Goal: Task Accomplishment & Management: Manage account settings

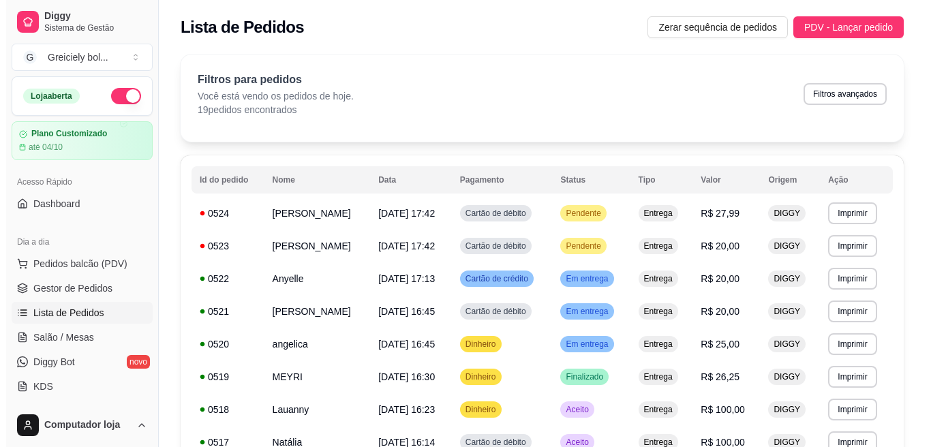
scroll to position [137, 0]
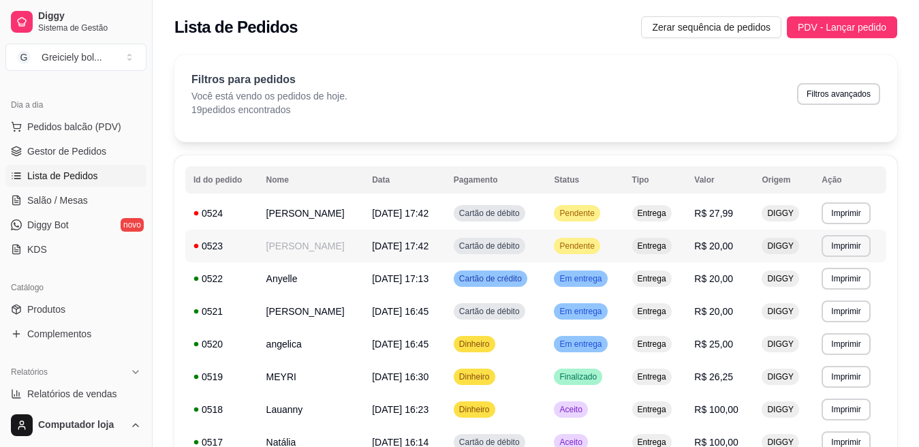
click at [416, 241] on span "[DATE] 17:42" at bounding box center [400, 246] width 57 height 11
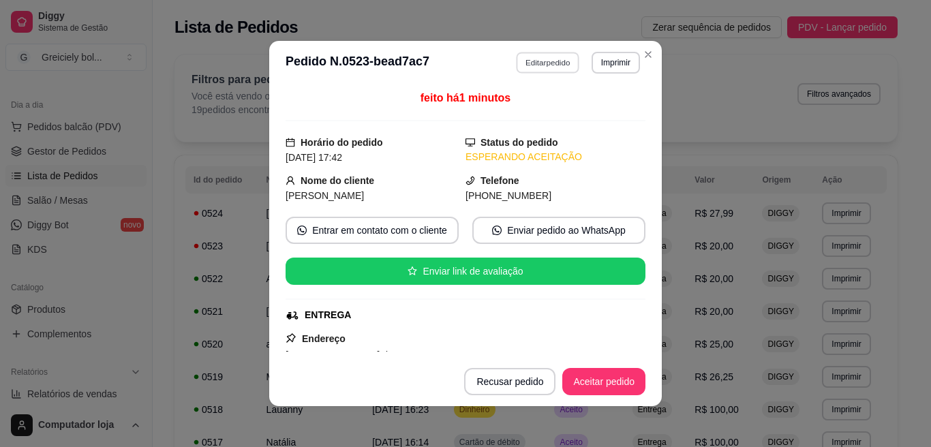
click at [551, 62] on button "Editar pedido" at bounding box center [548, 62] width 63 height 21
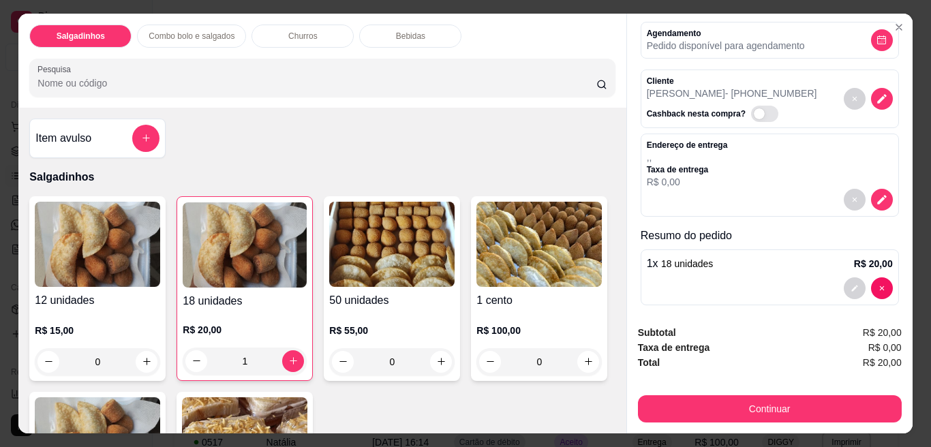
scroll to position [74, 0]
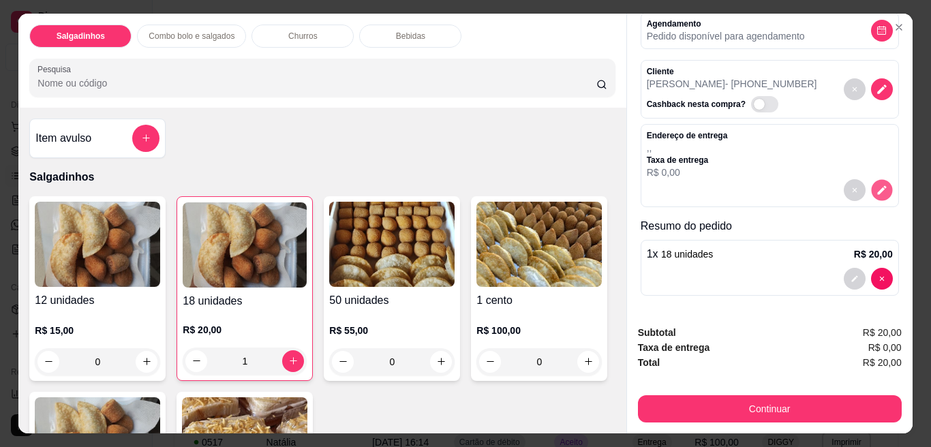
click at [876, 184] on icon "decrease-product-quantity" at bounding box center [882, 190] width 12 height 12
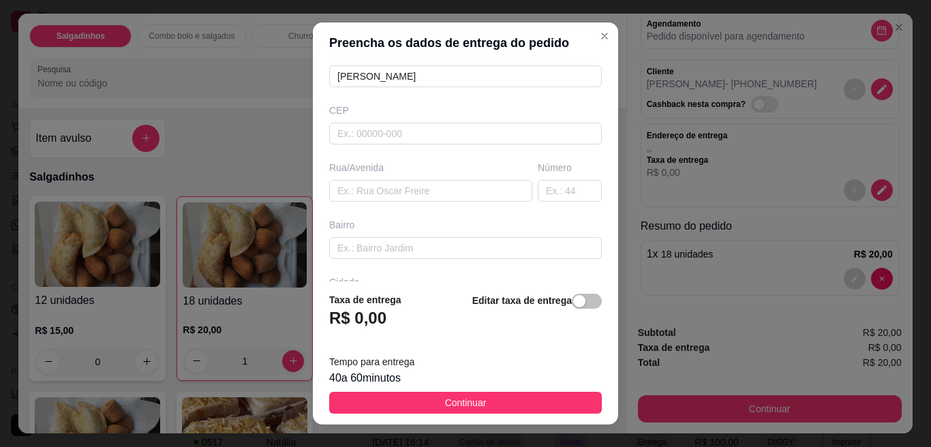
scroll to position [138, 0]
click at [491, 192] on input "text" at bounding box center [430, 188] width 203 height 22
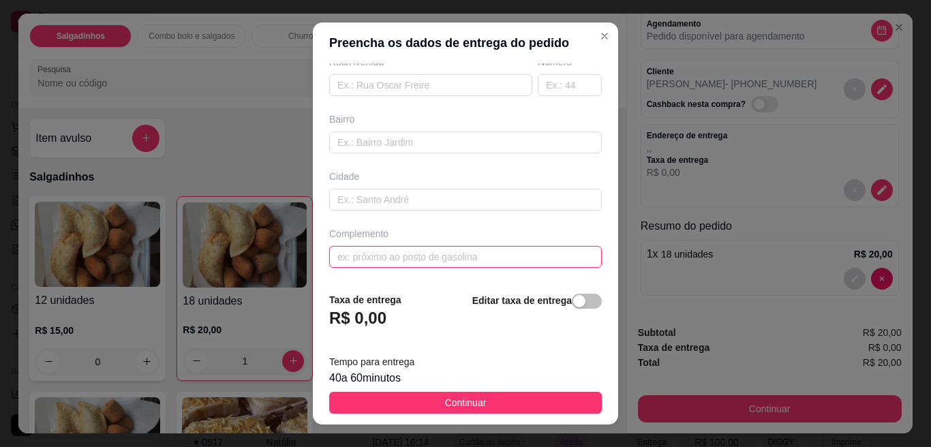
click at [523, 251] on input "text" at bounding box center [465, 257] width 273 height 22
type input "no bar descendo a upa"
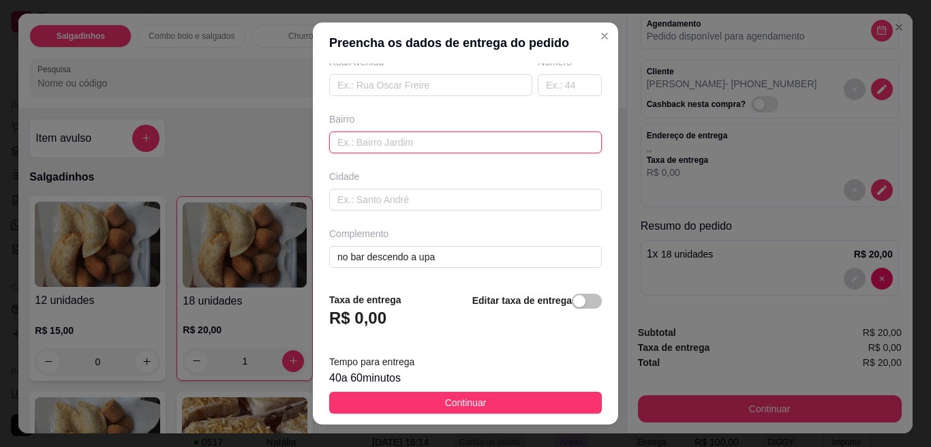
click at [524, 142] on input "text" at bounding box center [465, 143] width 273 height 22
type input "santa tereza"
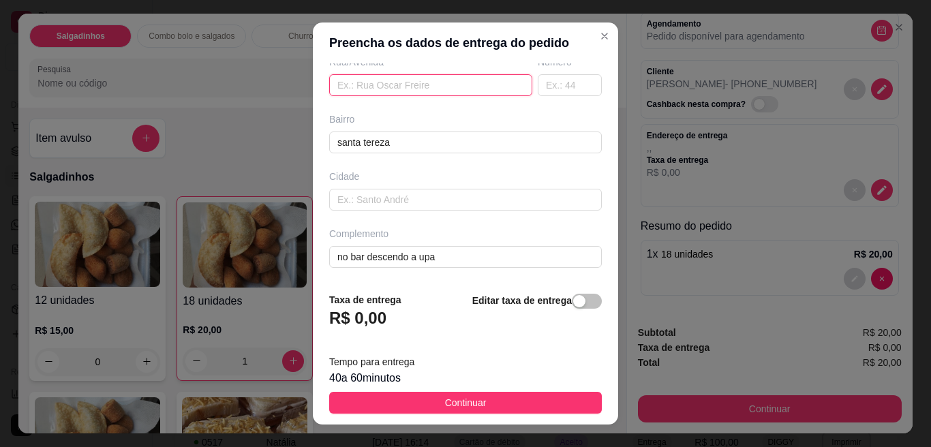
click at [426, 84] on input "text" at bounding box center [430, 85] width 203 height 22
type input "[PERSON_NAME]"
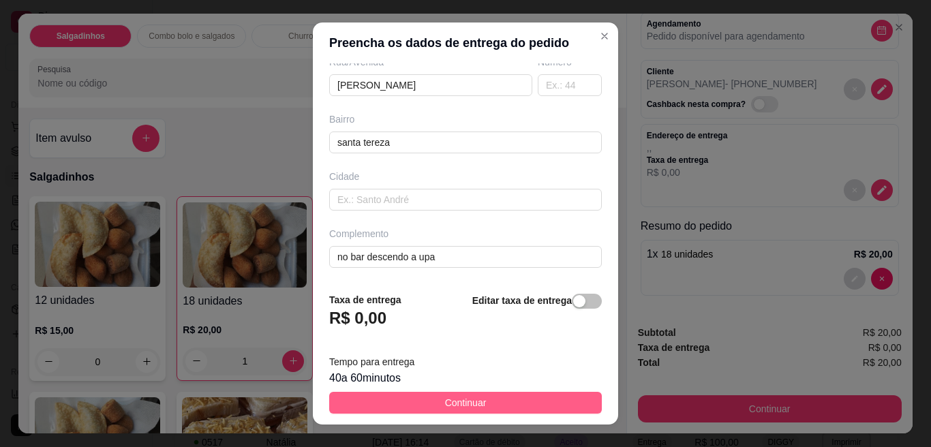
click at [456, 409] on span "Continuar" at bounding box center [466, 402] width 42 height 15
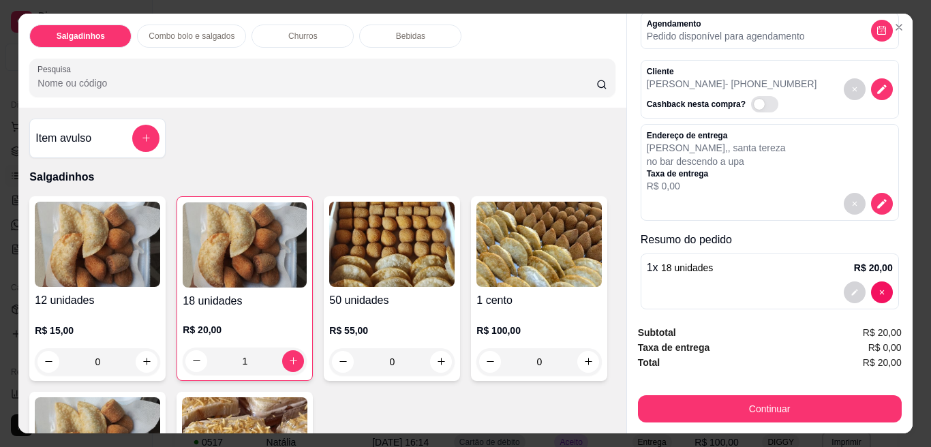
scroll to position [87, 0]
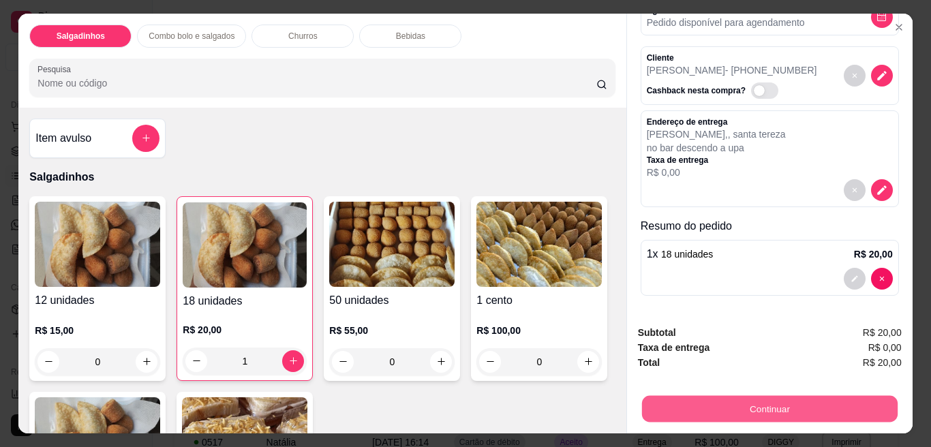
click at [717, 396] on button "Continuar" at bounding box center [769, 409] width 256 height 27
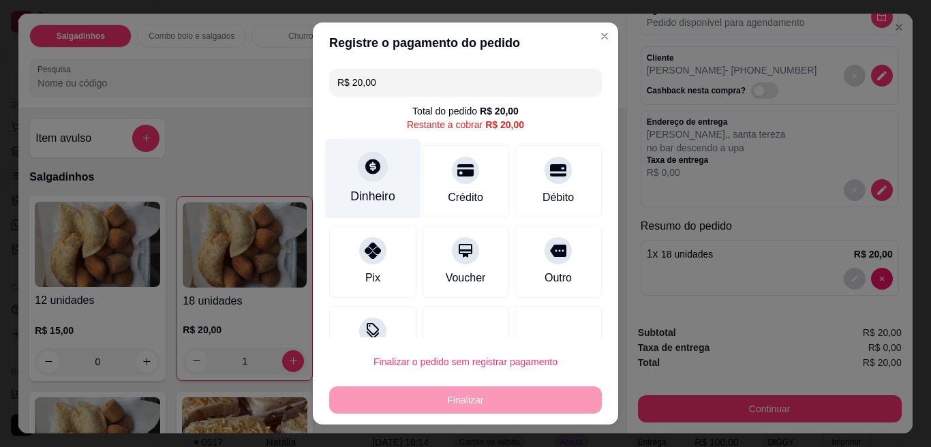
click at [377, 191] on div "Dinheiro" at bounding box center [372, 196] width 45 height 18
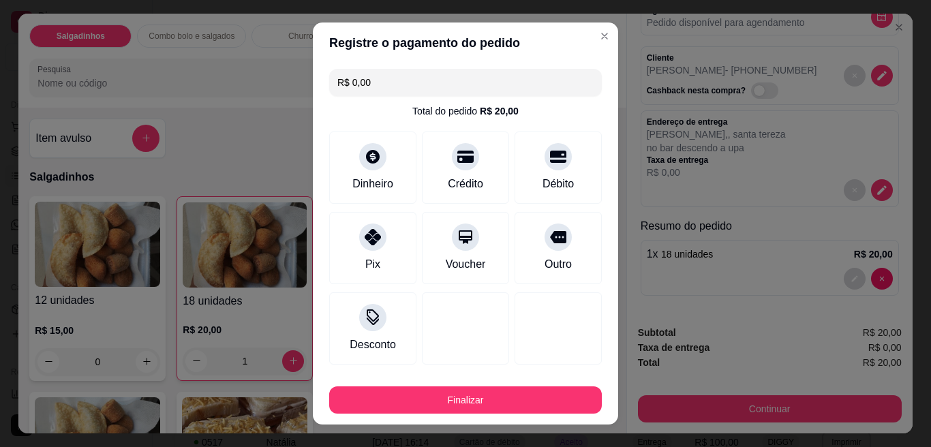
type input "R$ 0,00"
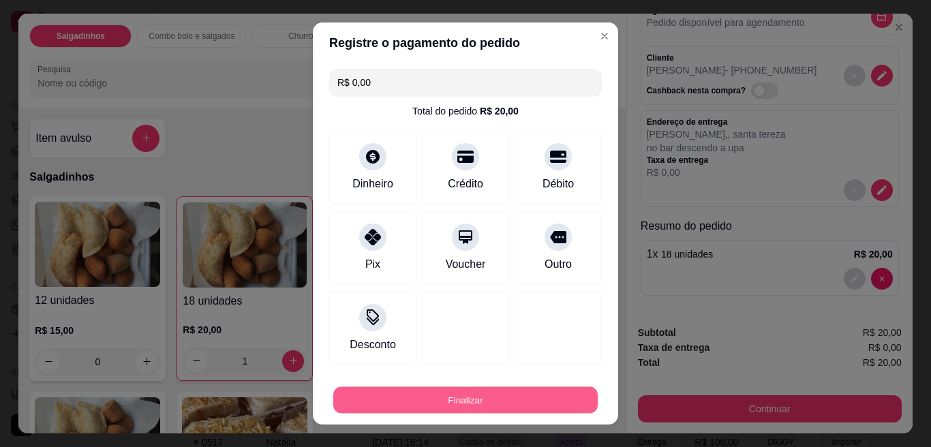
click at [522, 388] on button "Finalizar" at bounding box center [465, 400] width 264 height 27
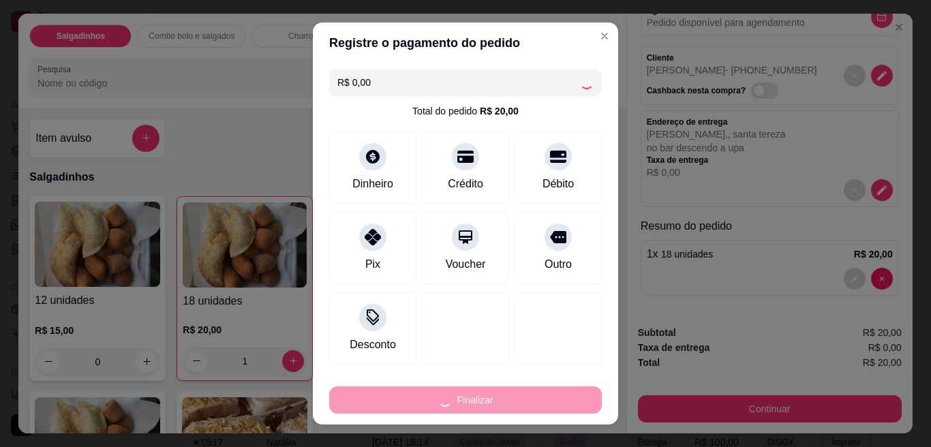
type input "0"
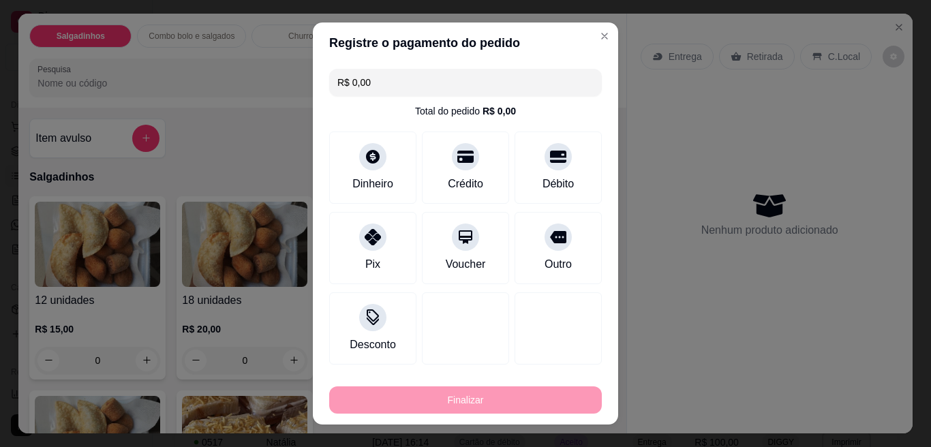
type input "-R$ 20,00"
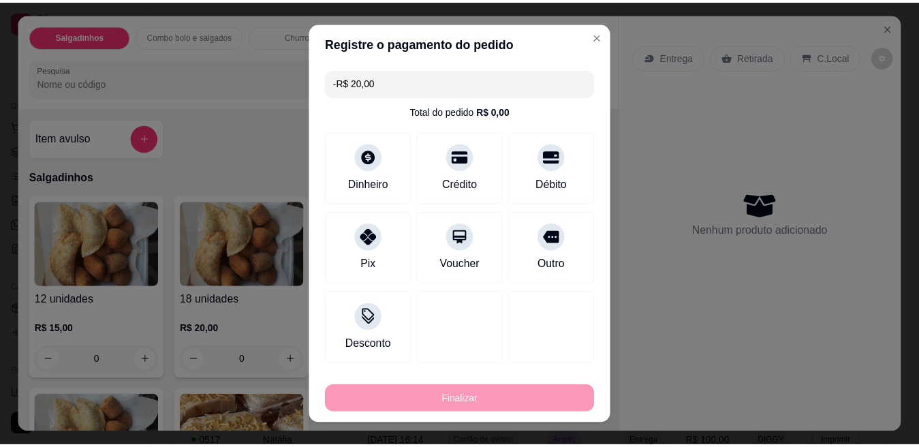
scroll to position [0, 0]
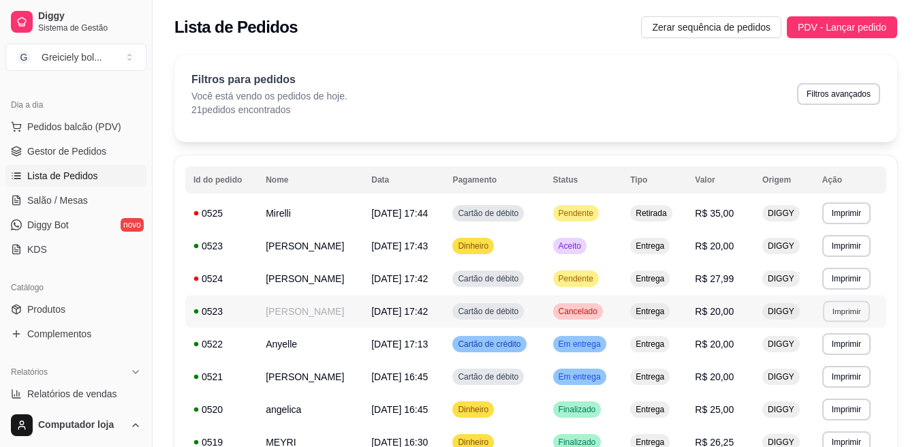
click at [848, 301] on button "Imprimir" at bounding box center [846, 311] width 47 height 21
click at [819, 355] on button "IMPRESSORA" at bounding box center [826, 358] width 95 height 21
click at [848, 278] on button "Imprimir" at bounding box center [846, 278] width 47 height 21
click at [827, 327] on button "IMPRESSORA" at bounding box center [826, 326] width 95 height 21
click at [851, 249] on button "Imprimir" at bounding box center [846, 245] width 47 height 21
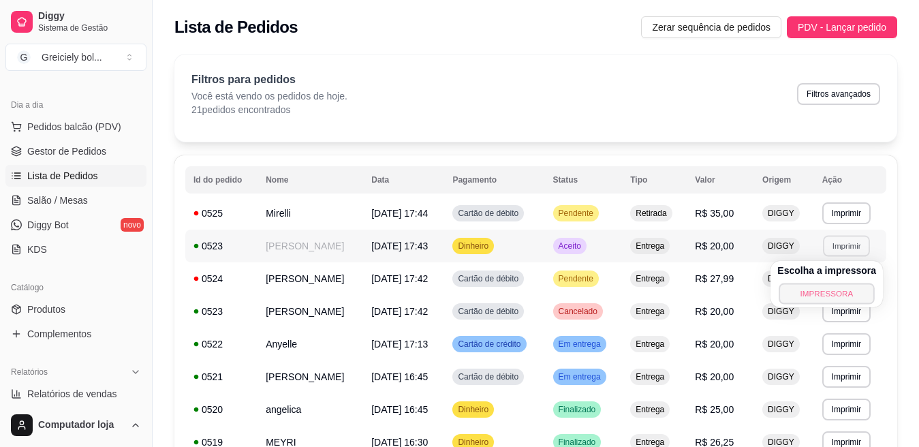
click at [836, 292] on button "IMPRESSORA" at bounding box center [826, 293] width 95 height 21
click at [847, 219] on button "Imprimir" at bounding box center [846, 212] width 47 height 21
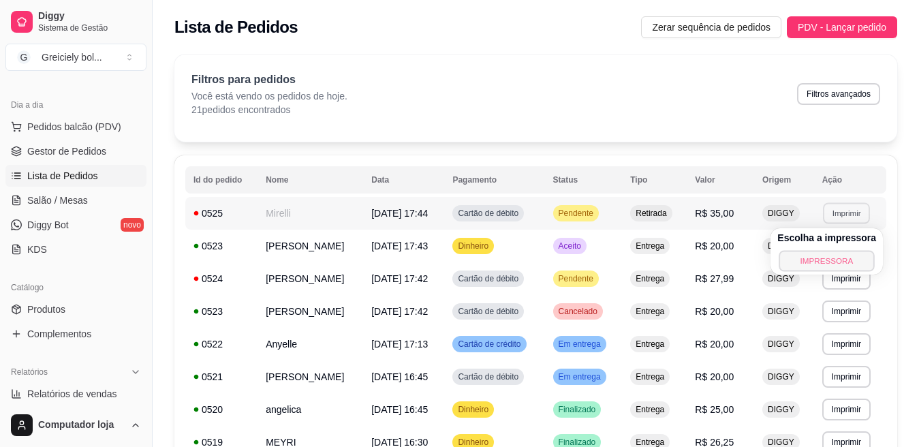
click at [828, 258] on button "IMPRESSORA" at bounding box center [826, 260] width 95 height 21
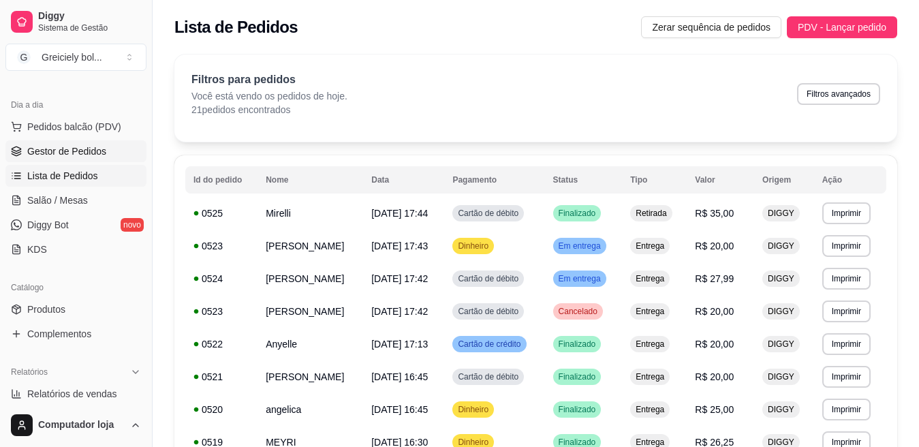
click at [83, 149] on span "Gestor de Pedidos" at bounding box center [66, 151] width 79 height 14
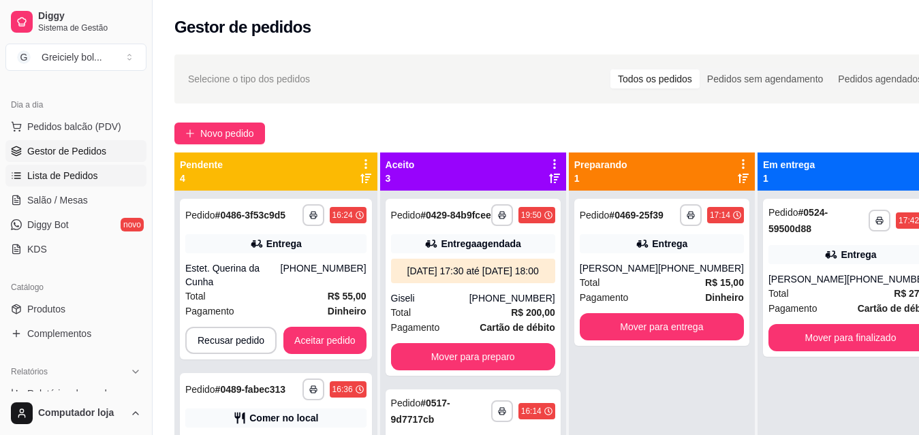
click at [72, 179] on span "Lista de Pedidos" at bounding box center [62, 176] width 71 height 14
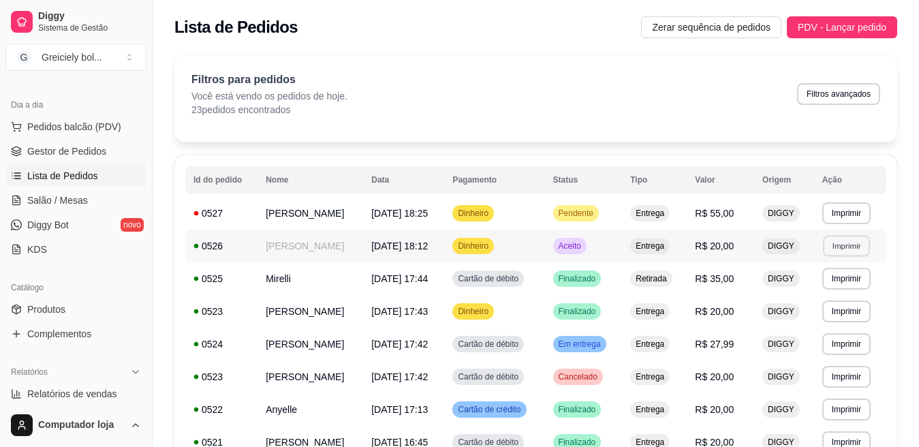
click at [842, 248] on button "Imprimir" at bounding box center [846, 245] width 47 height 21
click at [833, 287] on button "IMPRESSORA" at bounding box center [826, 293] width 95 height 21
click at [839, 210] on button "Imprimir" at bounding box center [847, 213] width 48 height 22
click at [833, 258] on button "IMPRESSORA" at bounding box center [826, 260] width 95 height 21
click at [77, 131] on span "Pedidos balcão (PDV)" at bounding box center [74, 127] width 94 height 14
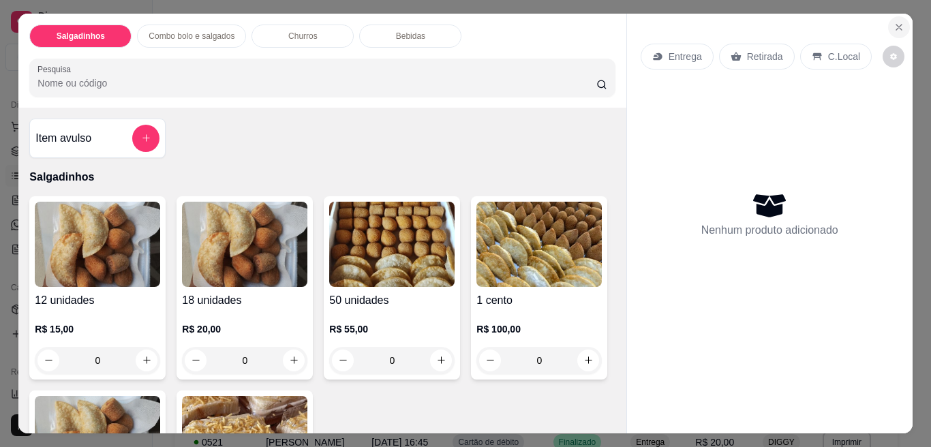
click at [893, 22] on icon "Close" at bounding box center [898, 27] width 11 height 11
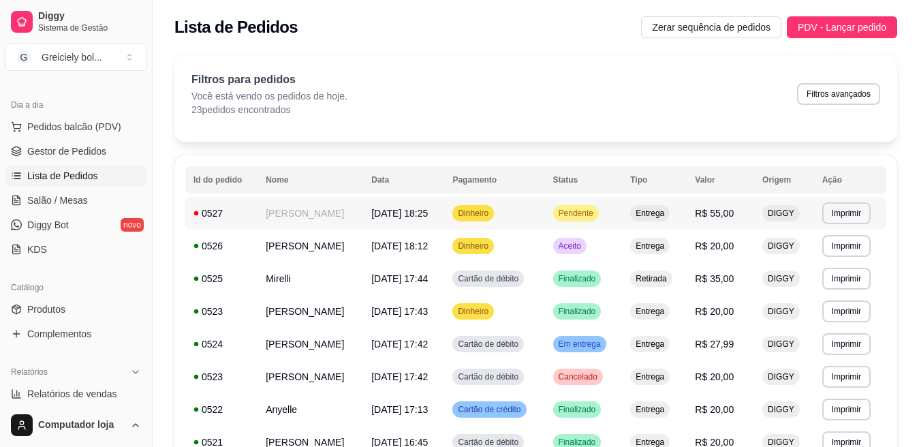
click at [428, 211] on span "[DATE] 18:25" at bounding box center [399, 213] width 57 height 11
